Goal: Find specific page/section: Find specific page/section

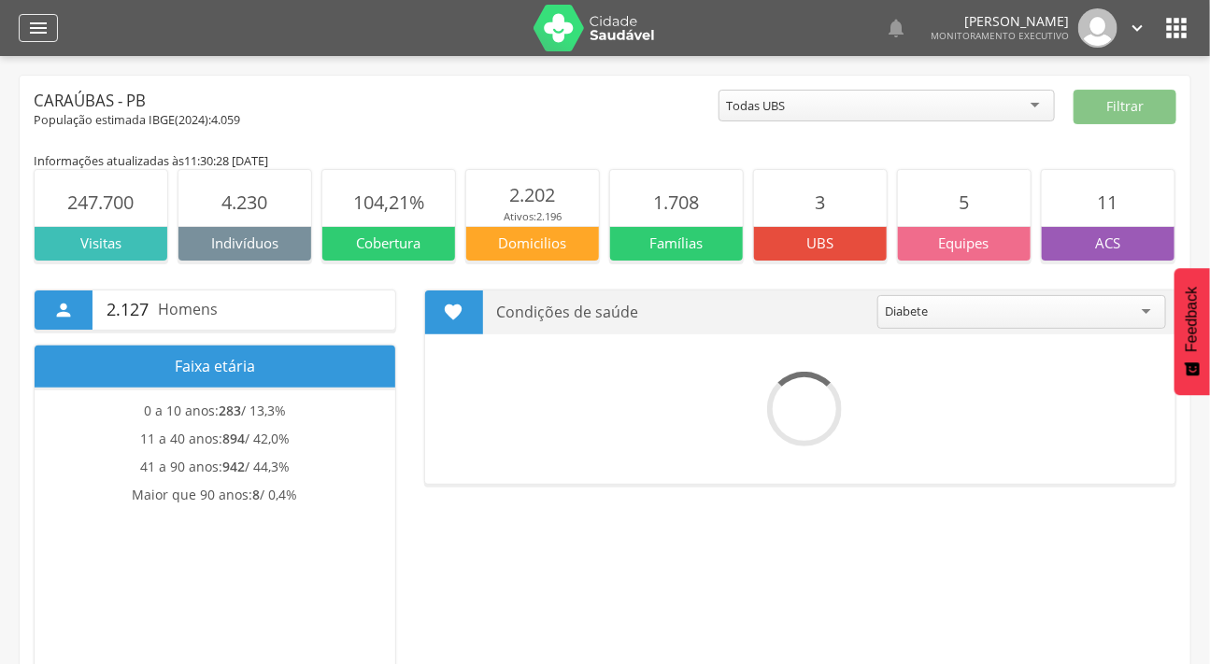
click at [47, 19] on icon "" at bounding box center [38, 28] width 22 height 22
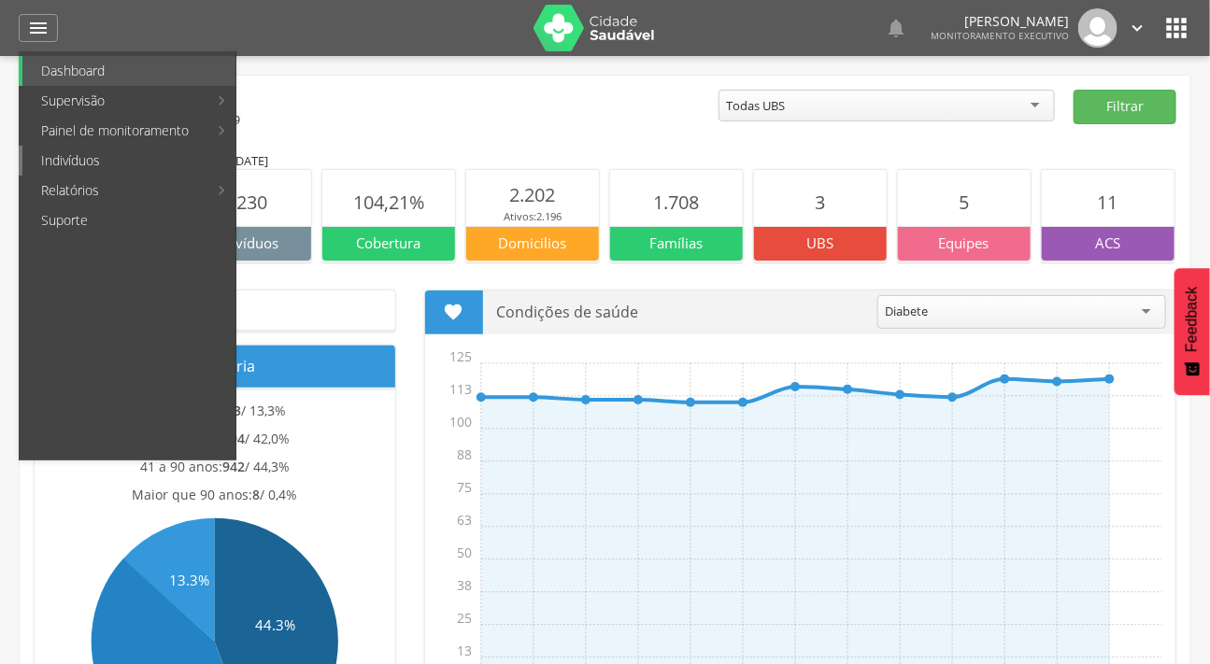
click at [89, 160] on link "Indivíduos" at bounding box center [128, 161] width 213 height 30
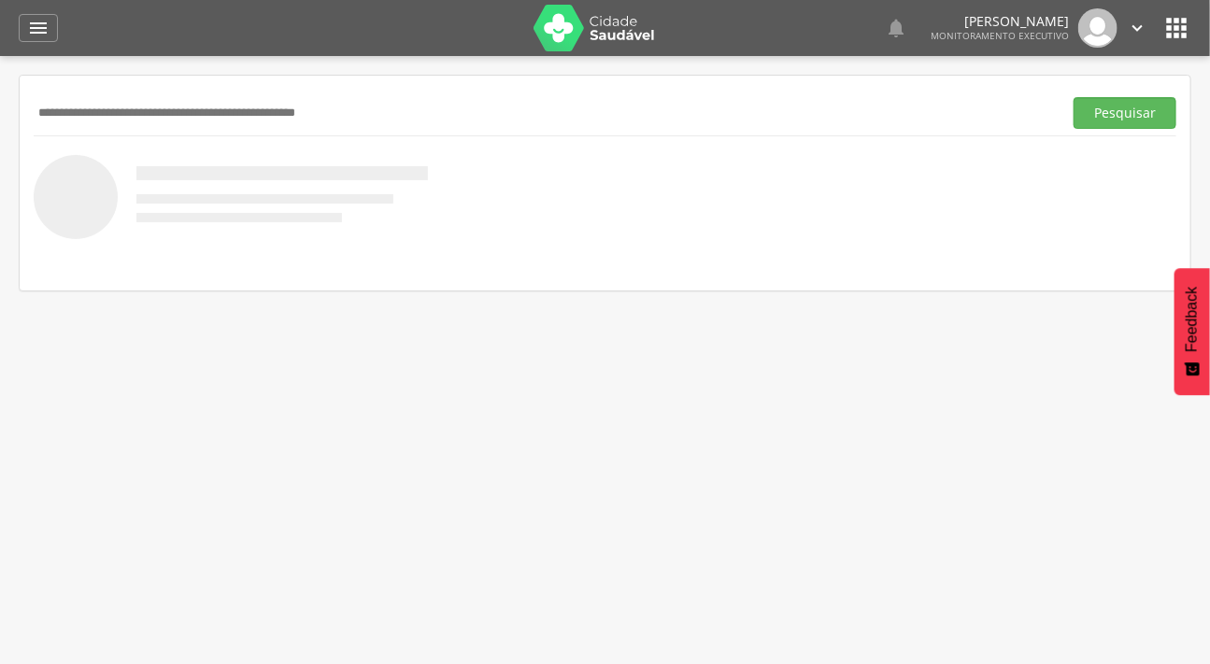
click at [80, 111] on input "text" at bounding box center [544, 113] width 1021 height 32
type input "**********"
click at [1112, 120] on button "Pesquisar" at bounding box center [1124, 113] width 103 height 32
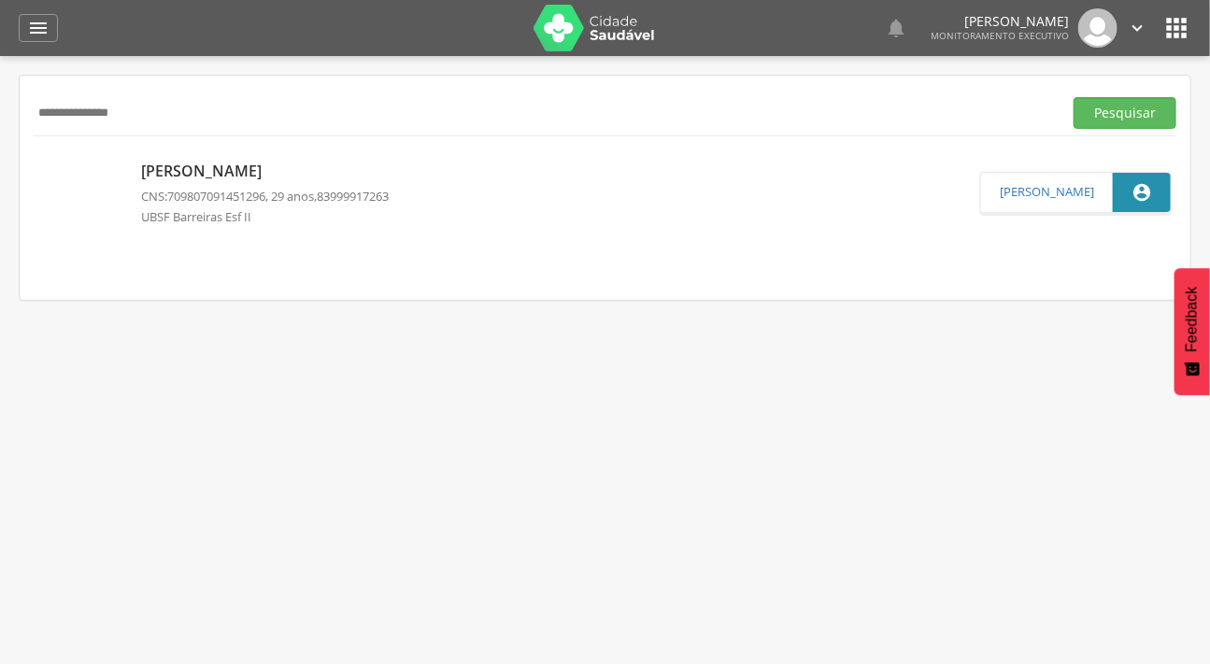
scroll to position [56, 0]
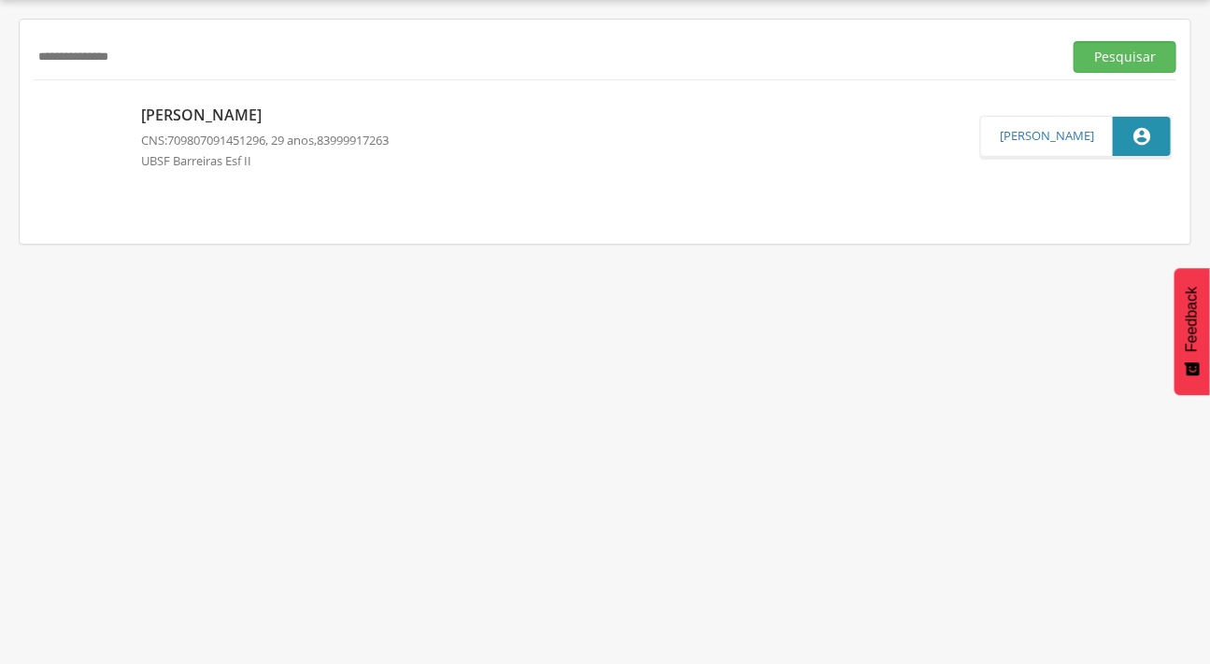
click at [219, 111] on p "[PERSON_NAME]" at bounding box center [265, 115] width 248 height 21
type input "**********"
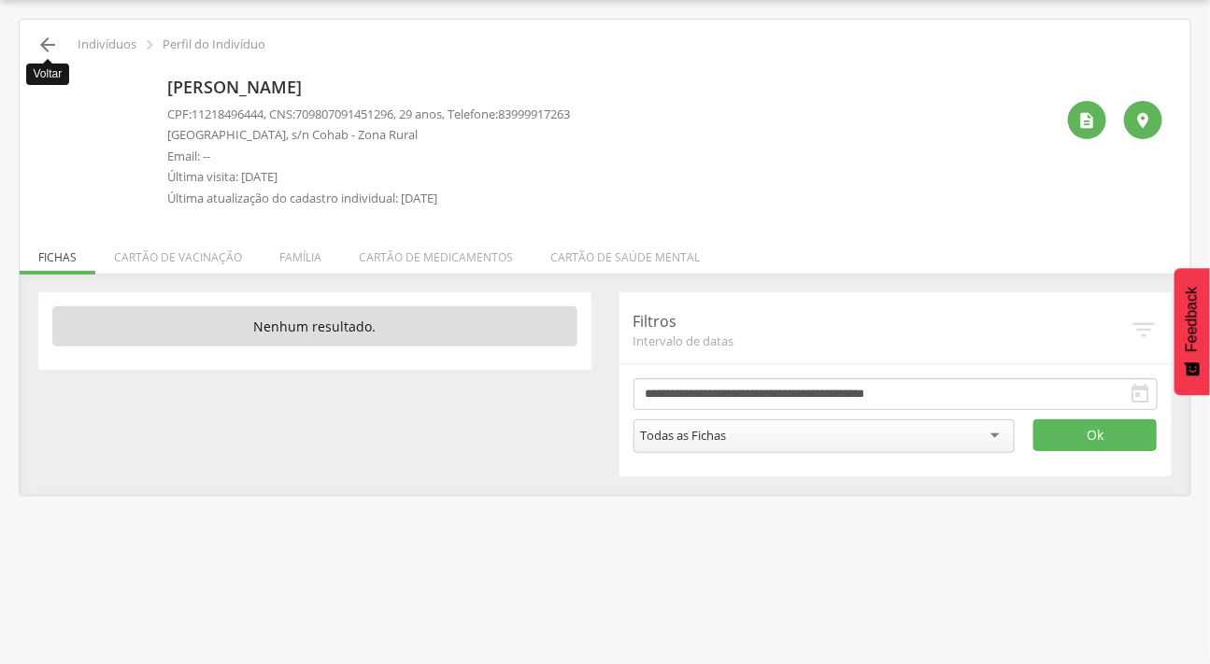
click at [43, 38] on icon "" at bounding box center [47, 45] width 22 height 22
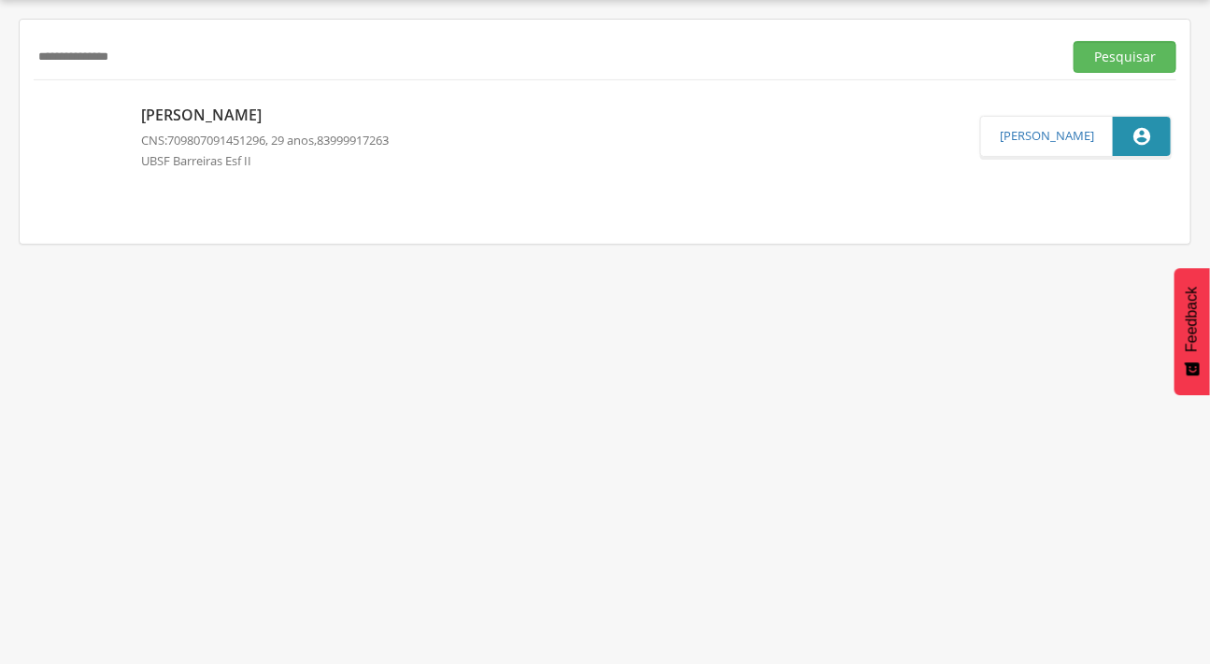
drag, startPoint x: 151, startPoint y: 50, endPoint x: 0, endPoint y: 52, distance: 151.3
click at [0, 52] on div " Supervisão  Distritos  Ubs Coordenador: - Caraúbas / [GEOGRAPHIC_DATA] Inte…" at bounding box center [605, 332] width 1210 height 664
type input "**********"
click at [1094, 50] on button "Pesquisar" at bounding box center [1124, 57] width 103 height 32
click at [280, 106] on p "[PERSON_NAME]" at bounding box center [265, 114] width 248 height 21
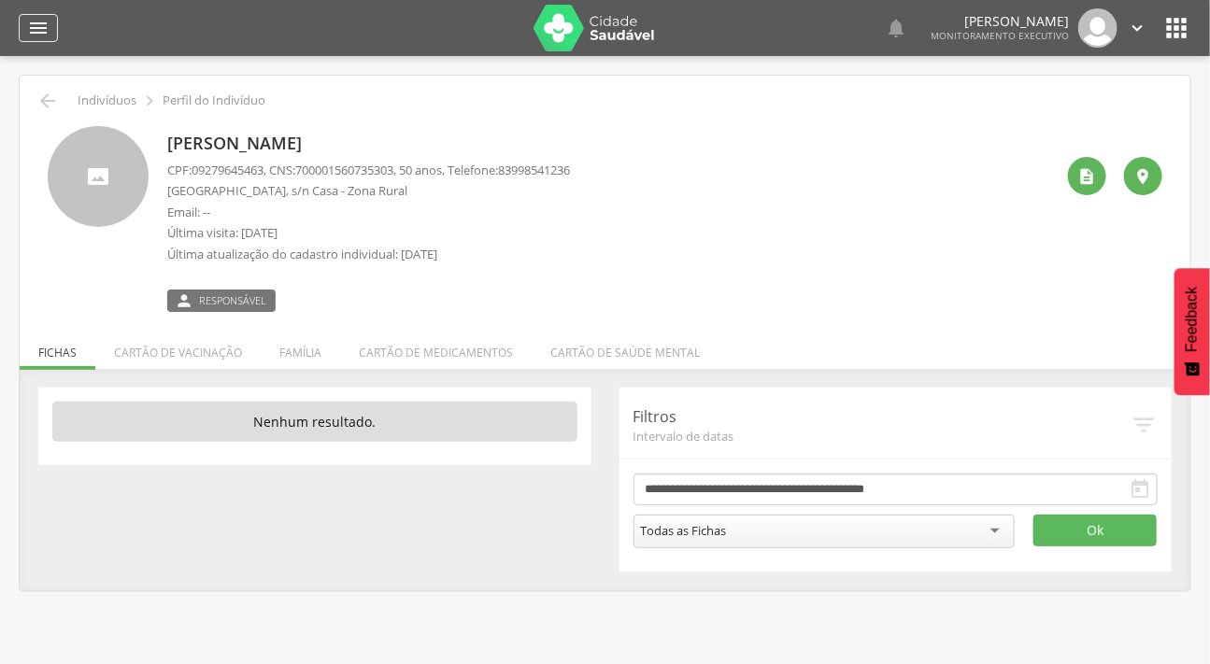
click at [39, 27] on icon "" at bounding box center [38, 28] width 22 height 22
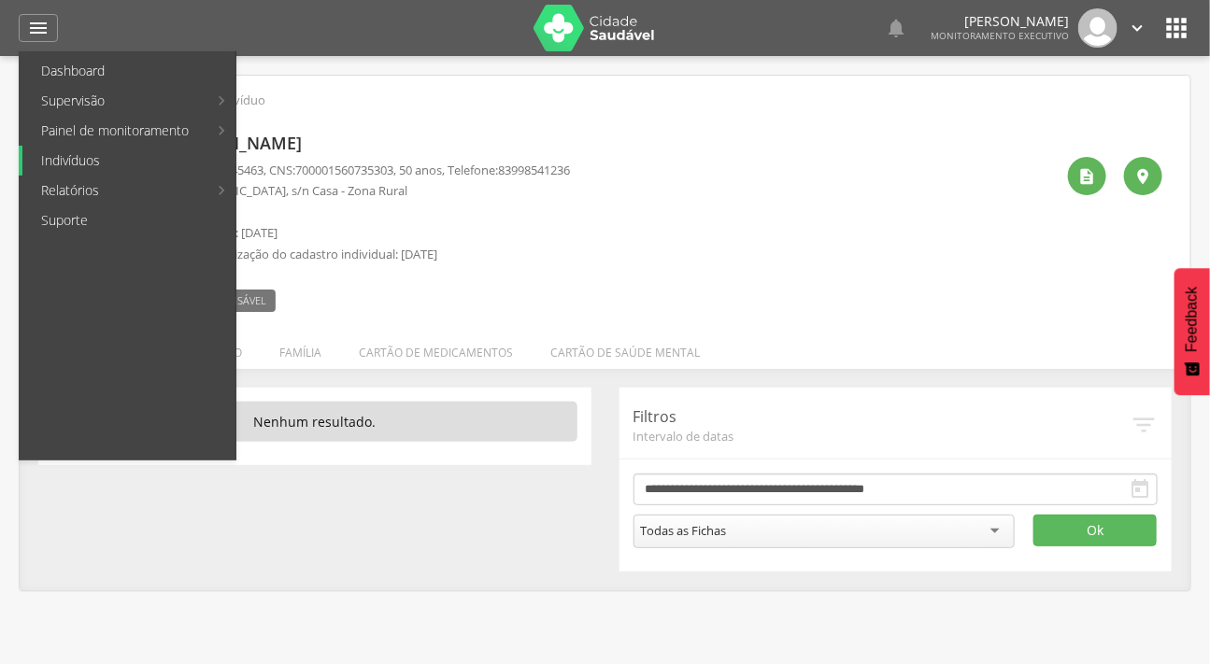
click at [93, 156] on link "Indivíduos" at bounding box center [128, 161] width 213 height 30
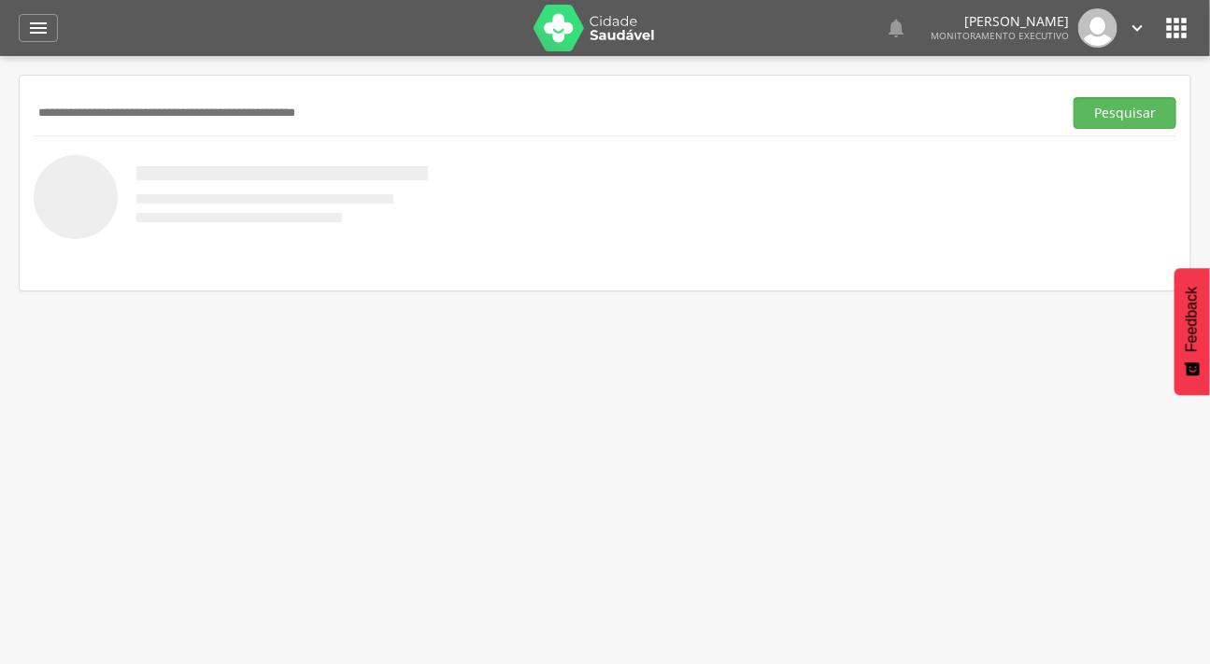
click at [99, 107] on input "text" at bounding box center [544, 113] width 1021 height 32
type input "**********"
click at [1136, 115] on button "Pesquisar" at bounding box center [1124, 113] width 103 height 32
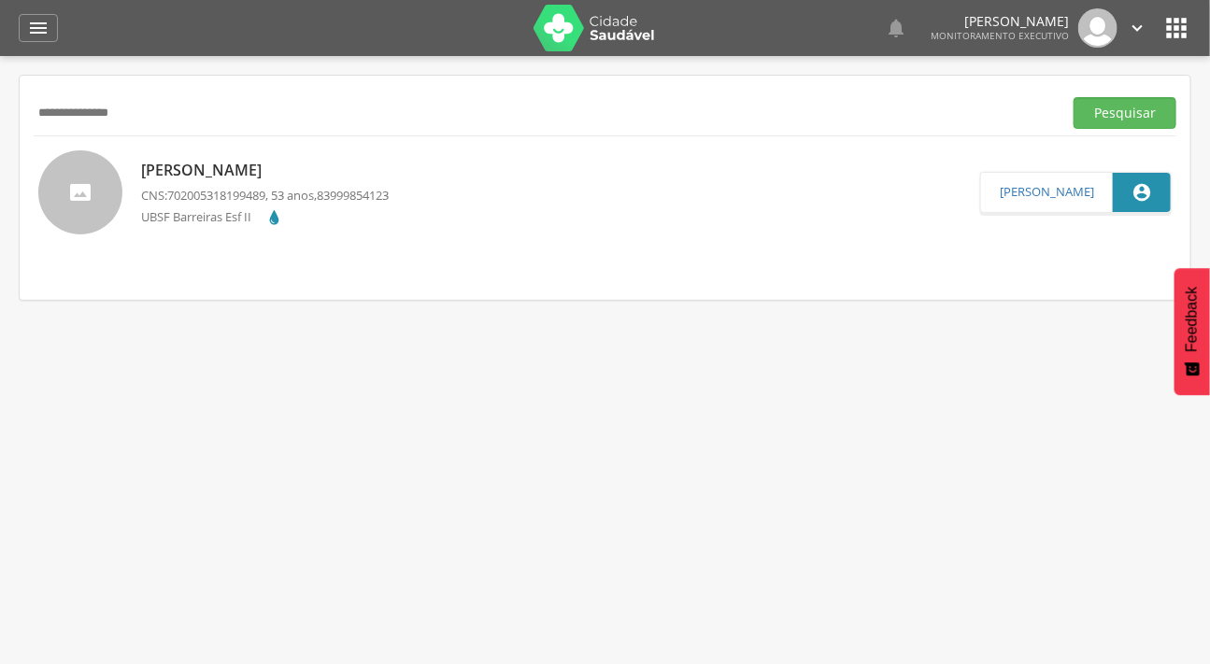
scroll to position [56, 0]
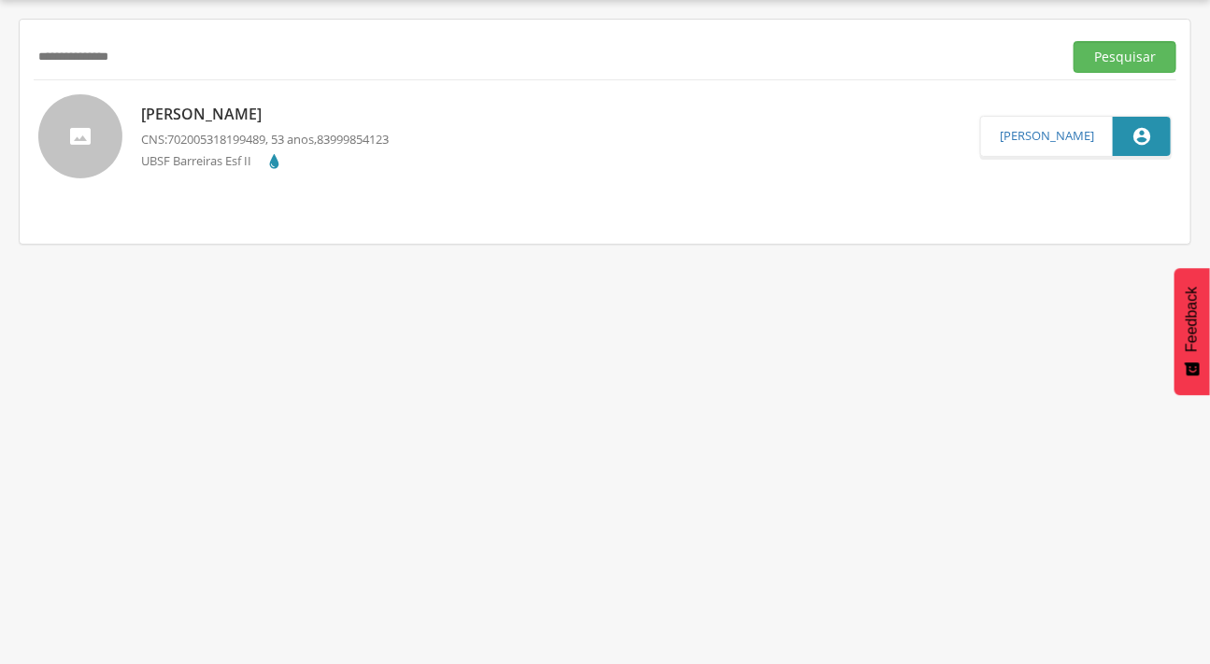
click at [243, 122] on p "[PERSON_NAME]" at bounding box center [265, 114] width 248 height 21
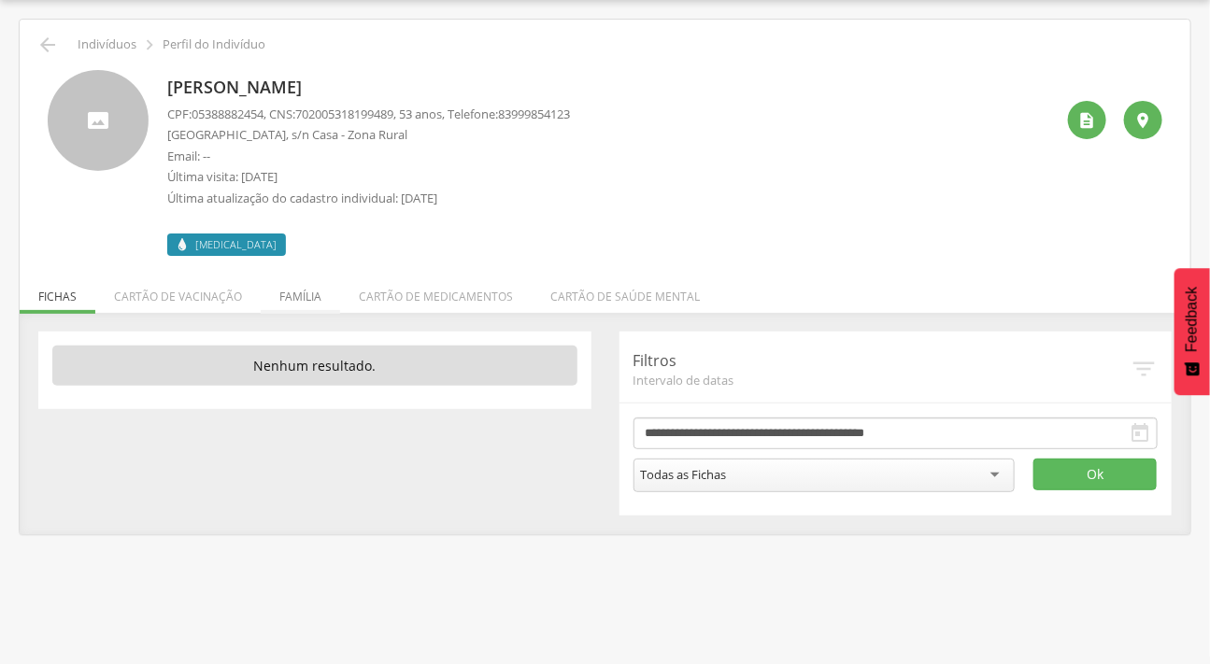
click at [307, 290] on li "Família" at bounding box center [300, 292] width 79 height 44
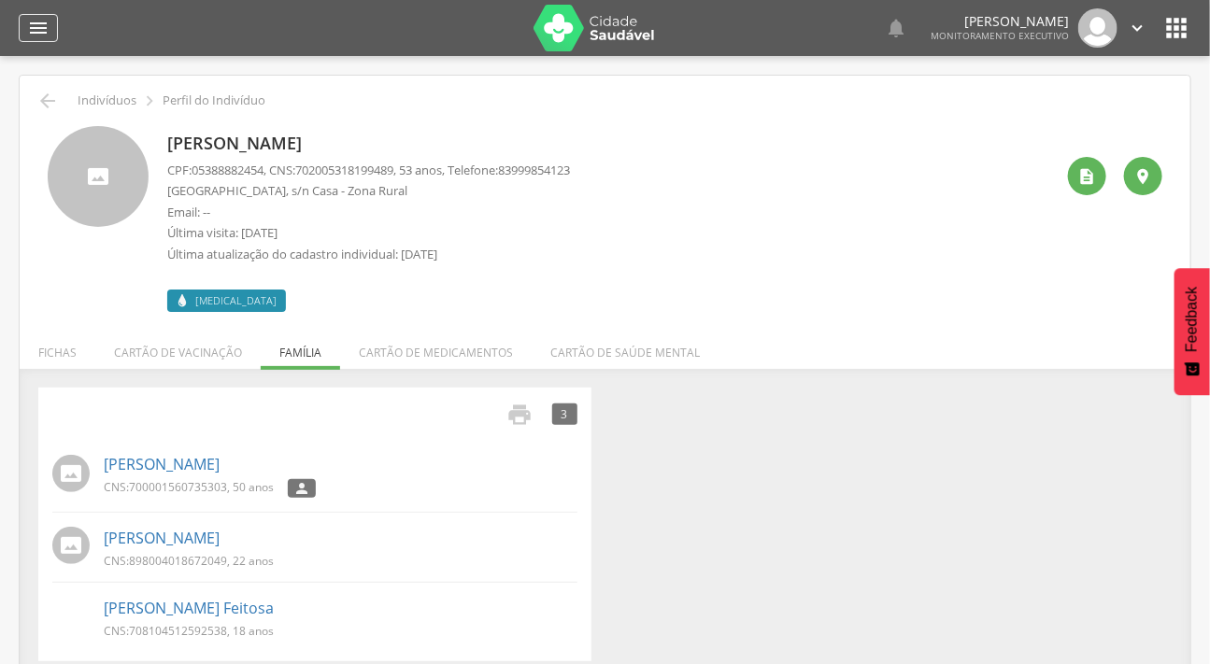
click at [41, 25] on icon "" at bounding box center [38, 28] width 22 height 22
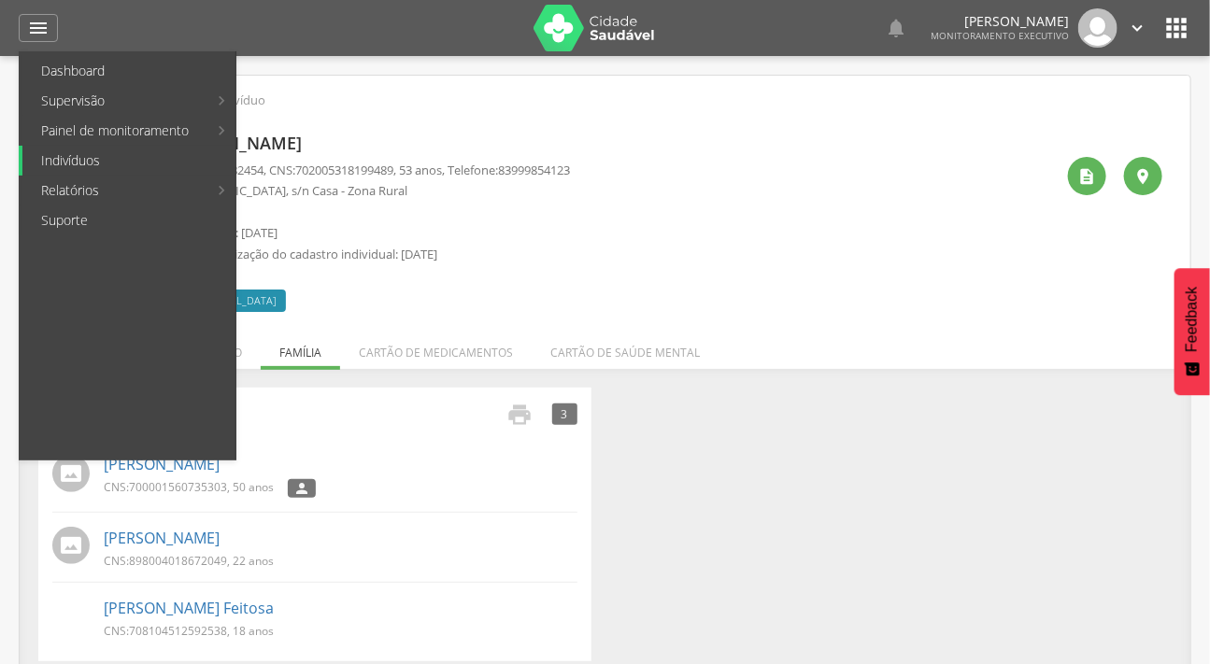
click at [83, 151] on link "Indivíduos" at bounding box center [128, 161] width 213 height 30
